Goal: Ask a question: Seek information or help from site administrators or community

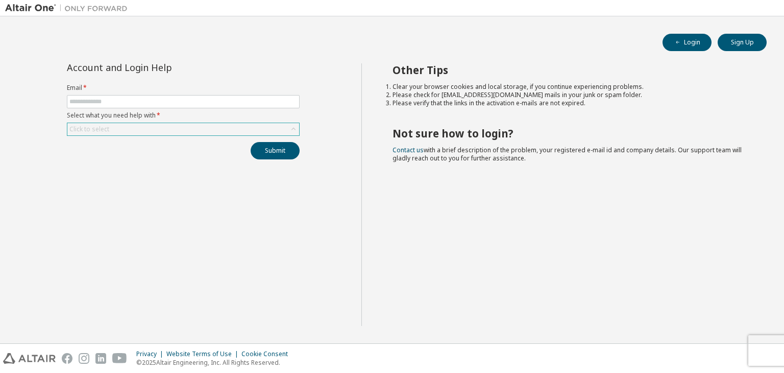
click at [291, 129] on icon at bounding box center [293, 129] width 4 height 3
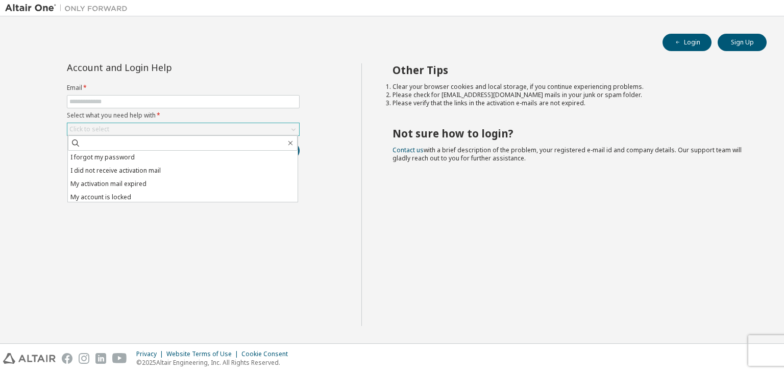
click at [217, 223] on div "Account and Login Help Email * Select what you need help with * Click to select…" at bounding box center [183, 194] width 356 height 262
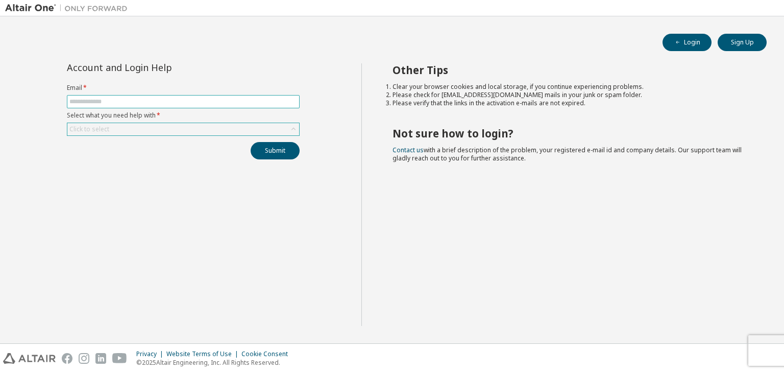
click at [133, 98] on input "text" at bounding box center [183, 102] width 228 height 8
click at [312, 198] on div "Account and Login Help Email * Select what you need help with * Click to select…" at bounding box center [183, 194] width 356 height 262
click at [686, 40] on button "Login" at bounding box center [687, 42] width 49 height 17
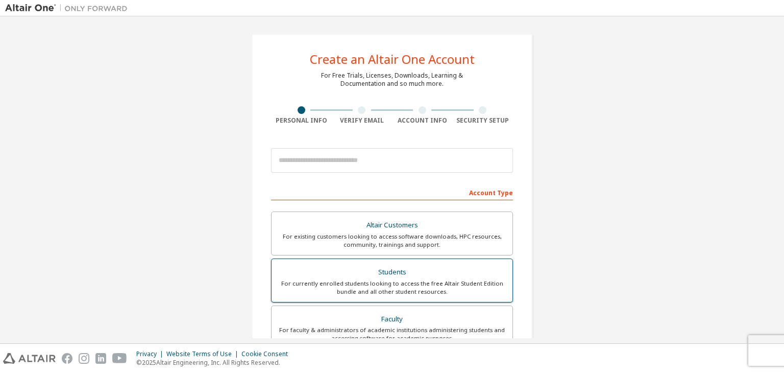
click at [338, 266] on div "Students" at bounding box center [392, 272] width 229 height 14
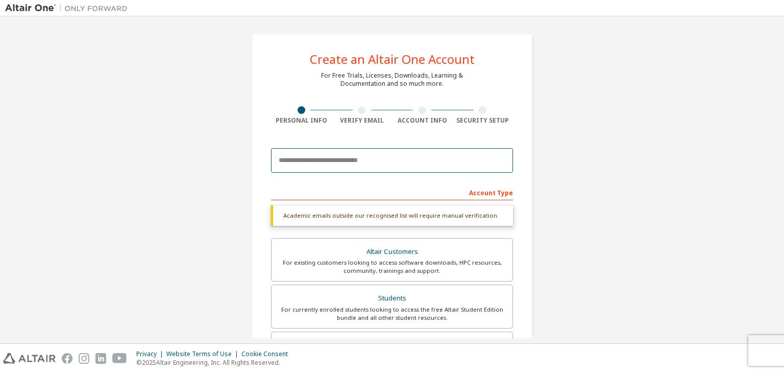
click at [294, 153] on input "email" at bounding box center [392, 160] width 242 height 25
type input "**********"
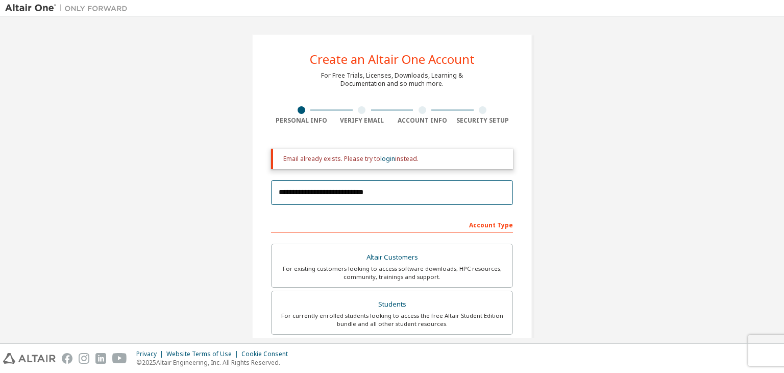
scroll to position [51, 0]
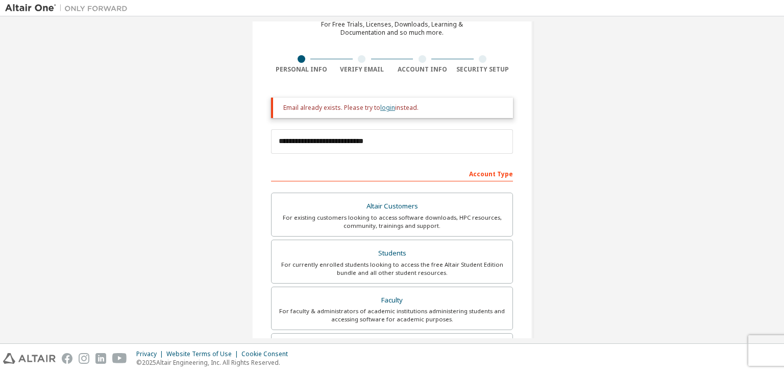
click at [386, 105] on link "login" at bounding box center [387, 107] width 15 height 9
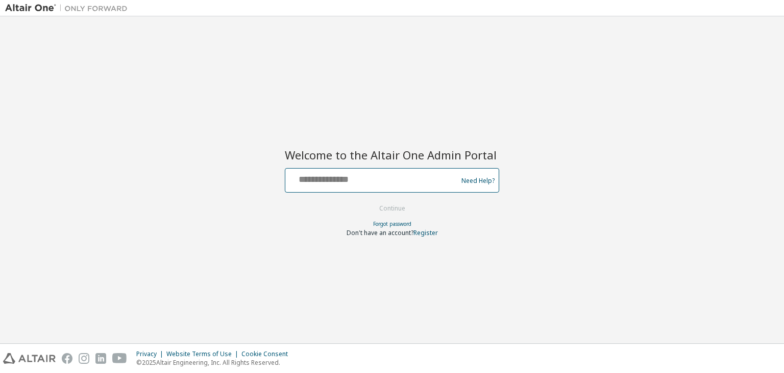
click at [338, 183] on input "text" at bounding box center [372, 178] width 167 height 15
type input "**********"
click at [389, 207] on button "Continue" at bounding box center [392, 208] width 47 height 15
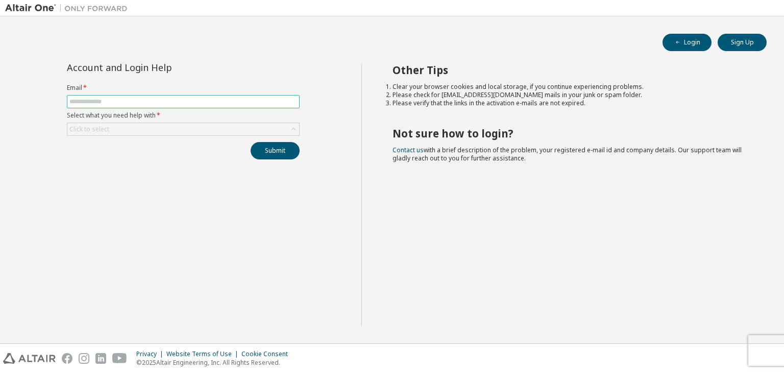
click at [170, 99] on input "text" at bounding box center [183, 102] width 228 height 8
type input "**********"
click at [142, 128] on div "Click to select" at bounding box center [183, 129] width 232 height 12
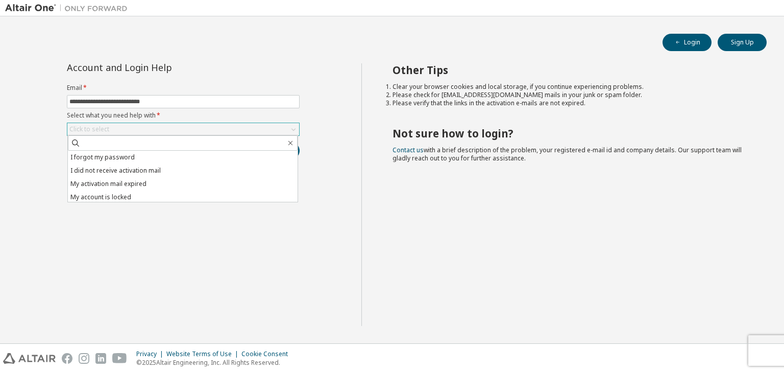
scroll to position [29, 0]
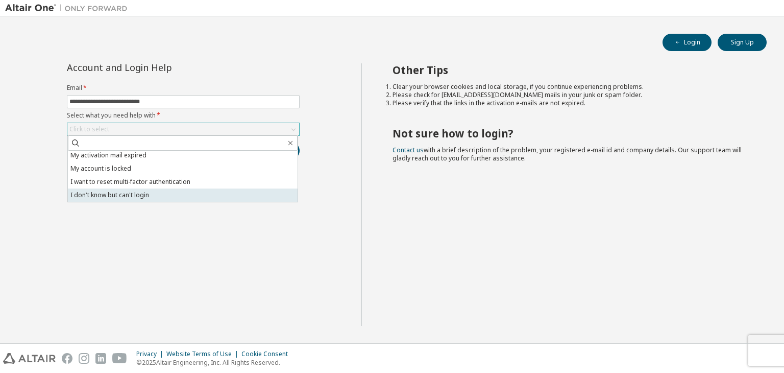
click at [150, 192] on li "I don't know but can't login" at bounding box center [183, 194] width 230 height 13
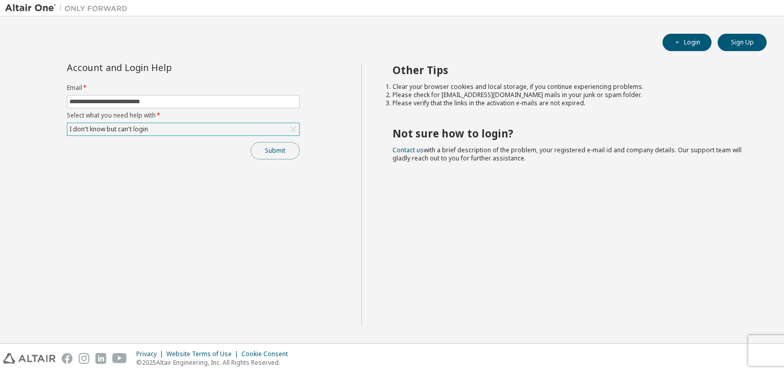
click at [276, 149] on button "Submit" at bounding box center [275, 150] width 49 height 17
